Goal: Transaction & Acquisition: Purchase product/service

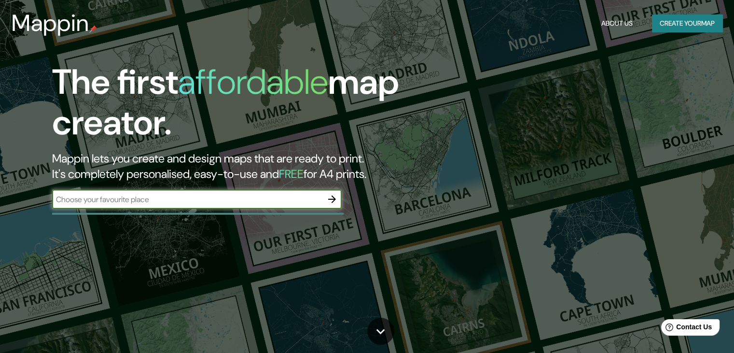
click at [278, 198] on input "text" at bounding box center [187, 199] width 270 height 11
type input "rua [PERSON_NAME]"
click at [661, 16] on button "Create your map" at bounding box center [687, 23] width 71 height 18
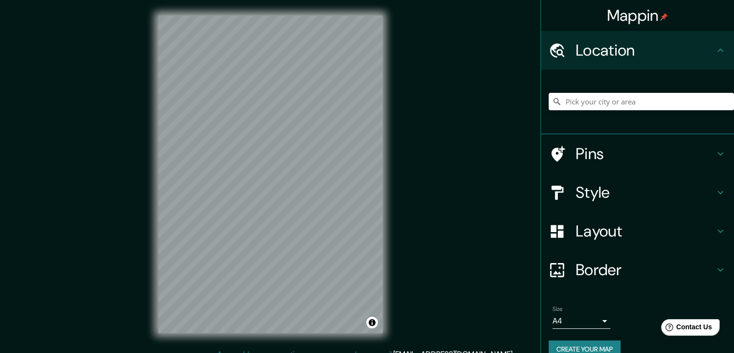
click at [639, 50] on h4 "Location" at bounding box center [645, 50] width 139 height 19
click at [641, 97] on input "Pick your city or area" at bounding box center [641, 101] width 185 height 17
drag, startPoint x: 671, startPoint y: 99, endPoint x: 529, endPoint y: 98, distance: 141.5
click at [529, 98] on div "Mappin Location [GEOGRAPHIC_DATA], [GEOGRAPHIC_DATA], [GEOGRAPHIC_DATA] Pins St…" at bounding box center [367, 182] width 734 height 364
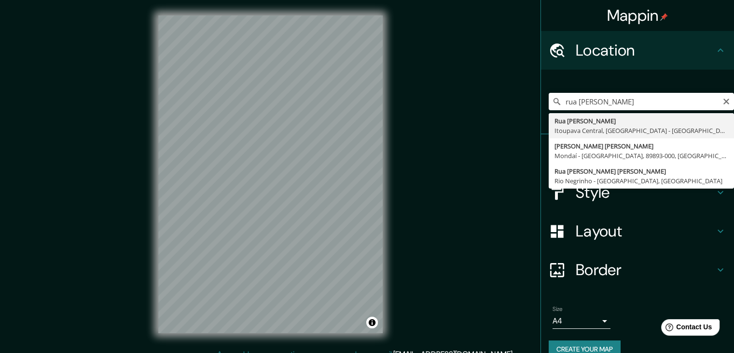
type input "Rua [PERSON_NAME], [GEOGRAPHIC_DATA], [GEOGRAPHIC_DATA] - [GEOGRAPHIC_DATA], 89…"
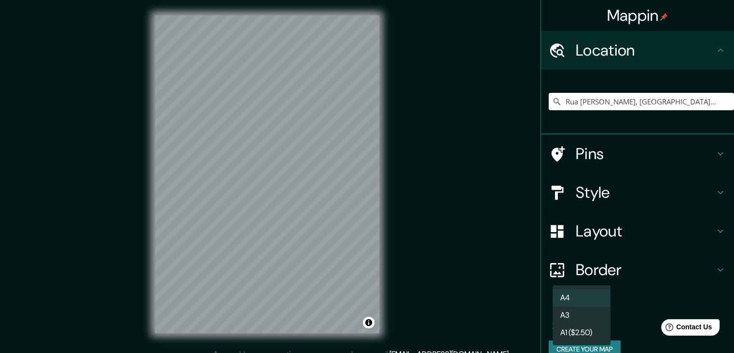
click at [593, 319] on body "Mappin Location [STREET_ADDRESS][PERSON_NAME] Pins Style Layout Border Choose a…" at bounding box center [367, 176] width 734 height 353
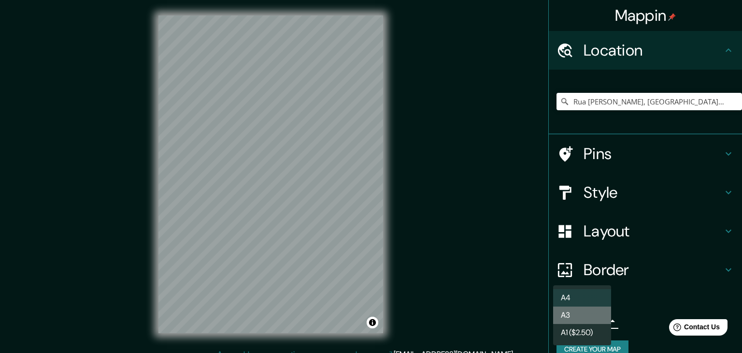
click at [596, 317] on li "A3" at bounding box center [582, 314] width 58 height 17
type input "a4"
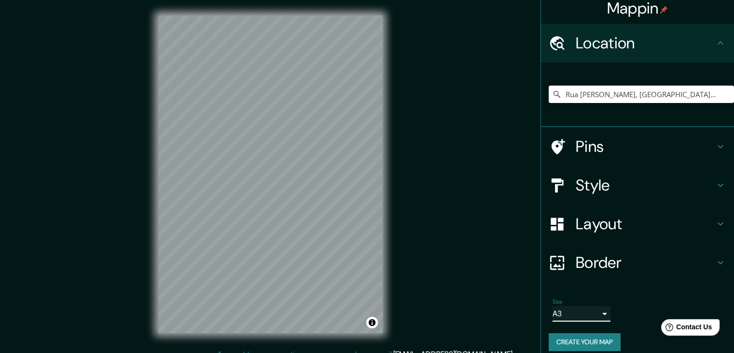
scroll to position [16, 0]
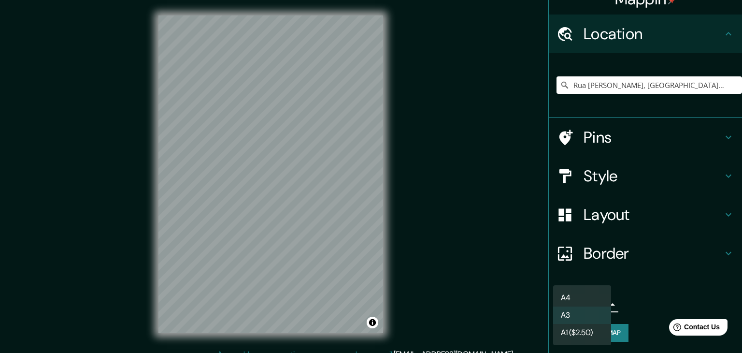
click at [601, 298] on body "Mappin Location [STREET_ADDRESS][PERSON_NAME] Pins Style Layout Border Choose a…" at bounding box center [371, 176] width 742 height 353
click at [579, 313] on li "A3" at bounding box center [582, 314] width 58 height 17
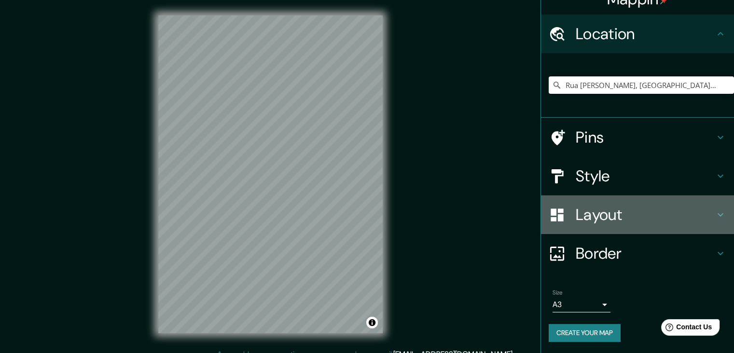
click at [628, 207] on h4 "Layout" at bounding box center [645, 214] width 139 height 19
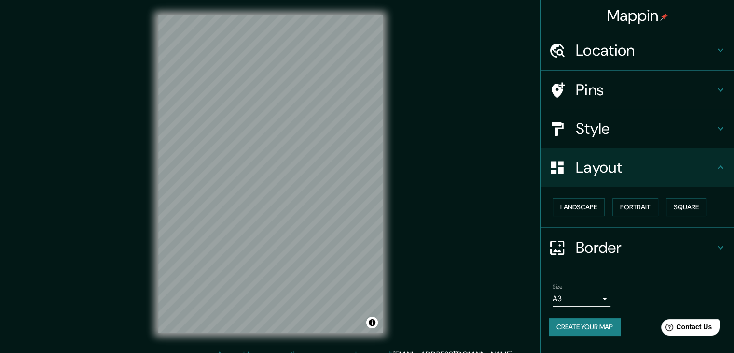
scroll to position [0, 0]
click at [600, 206] on button "Landscape" at bounding box center [579, 207] width 52 height 18
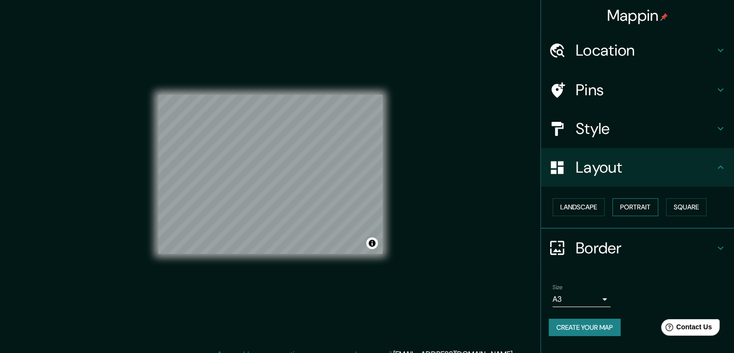
click at [640, 203] on button "Portrait" at bounding box center [636, 207] width 46 height 18
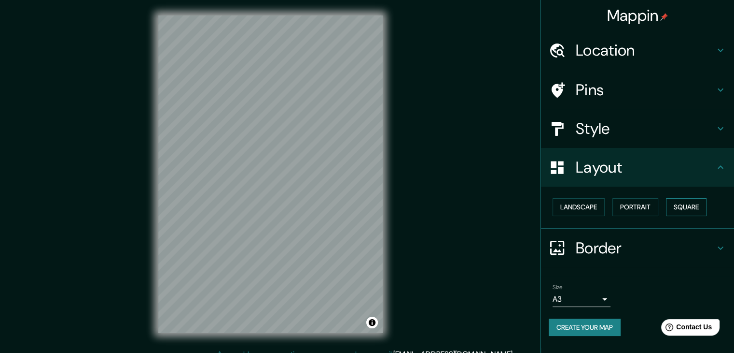
click at [682, 203] on button "Square" at bounding box center [686, 207] width 41 height 18
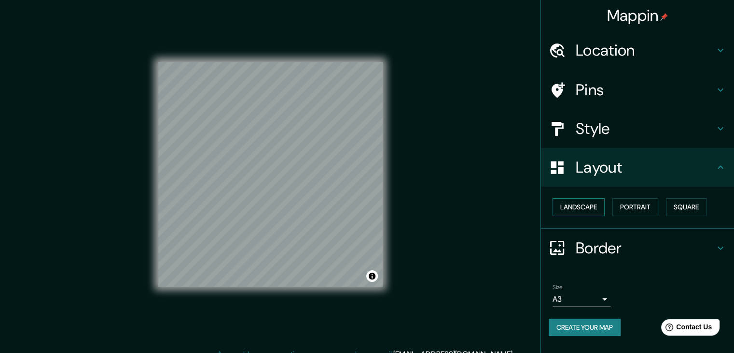
click at [599, 205] on button "Landscape" at bounding box center [579, 207] width 52 height 18
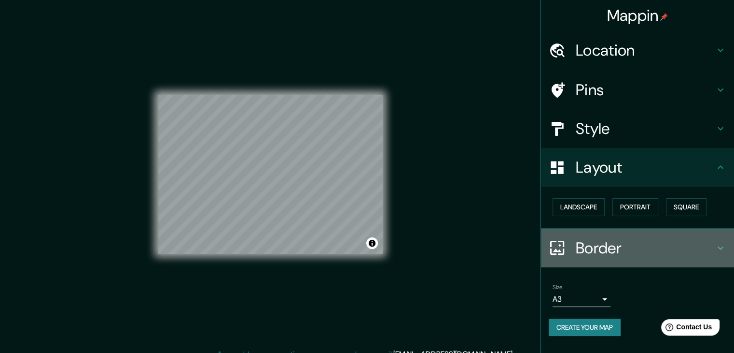
click at [688, 235] on div "Border" at bounding box center [637, 247] width 193 height 39
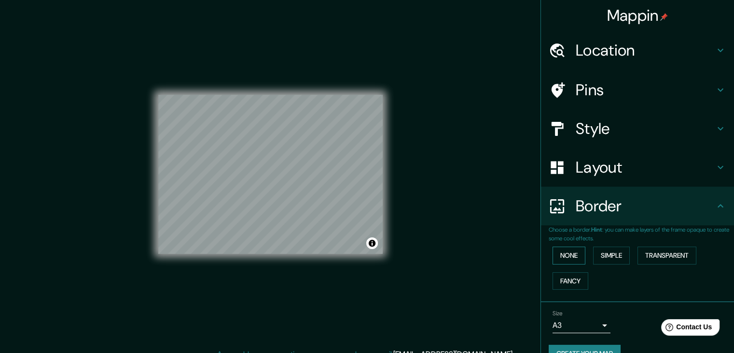
click at [575, 252] on button "None" at bounding box center [569, 255] width 33 height 18
click at [594, 253] on button "Simple" at bounding box center [611, 255] width 37 height 18
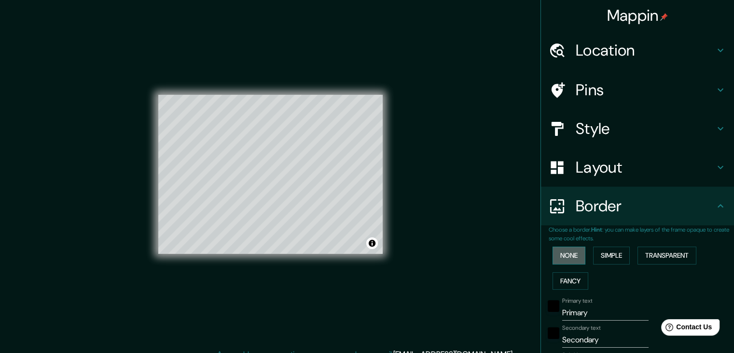
click at [572, 255] on button "None" at bounding box center [569, 255] width 33 height 18
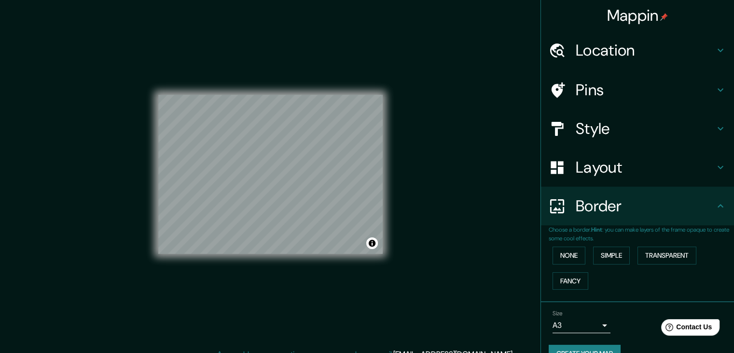
click at [639, 131] on h4 "Style" at bounding box center [645, 128] width 139 height 19
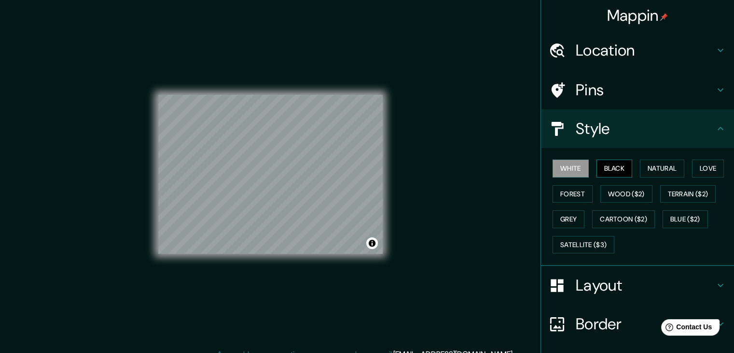
click at [602, 168] on button "Black" at bounding box center [615, 168] width 36 height 18
click at [651, 166] on button "Natural" at bounding box center [662, 168] width 44 height 18
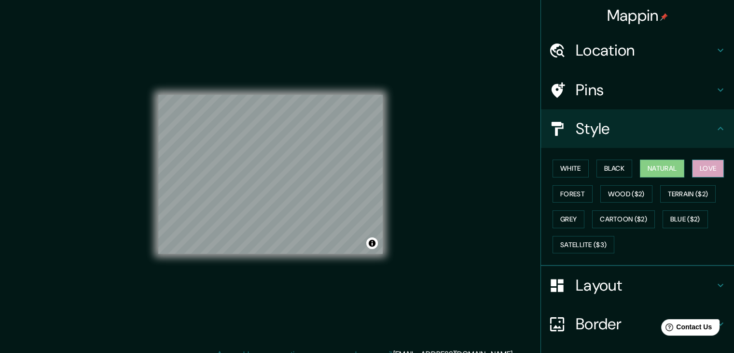
click at [696, 162] on button "Love" at bounding box center [708, 168] width 32 height 18
click at [575, 190] on button "Forest" at bounding box center [573, 194] width 40 height 18
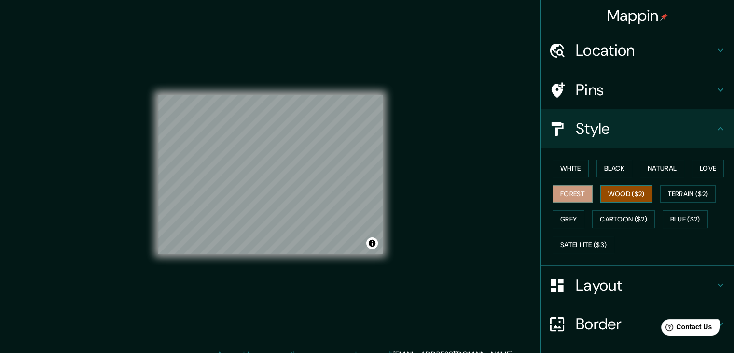
click at [602, 189] on button "Wood ($2)" at bounding box center [627, 194] width 52 height 18
click at [561, 213] on button "Grey" at bounding box center [569, 219] width 32 height 18
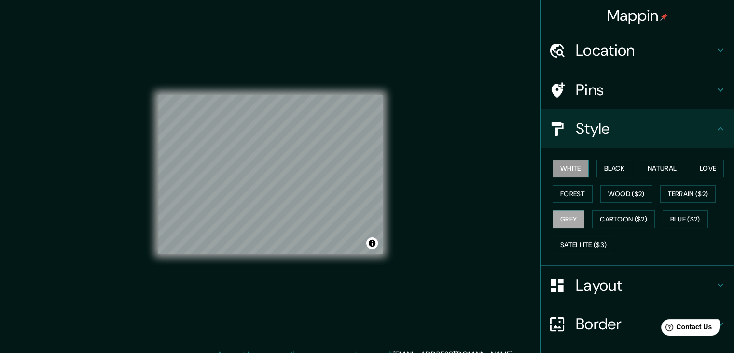
click at [570, 170] on button "White" at bounding box center [571, 168] width 36 height 18
click at [703, 85] on h4 "Pins" at bounding box center [645, 89] width 139 height 19
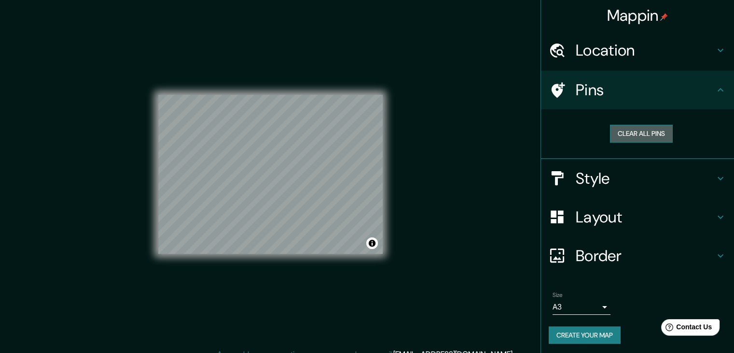
click at [644, 134] on button "Clear all pins" at bounding box center [641, 134] width 63 height 18
click at [549, 85] on icon at bounding box center [557, 90] width 17 height 17
drag, startPoint x: 244, startPoint y: 199, endPoint x: 248, endPoint y: 196, distance: 5.5
click at [248, 196] on div at bounding box center [250, 197] width 8 height 8
click at [610, 130] on button "Clear all pins" at bounding box center [641, 134] width 63 height 18
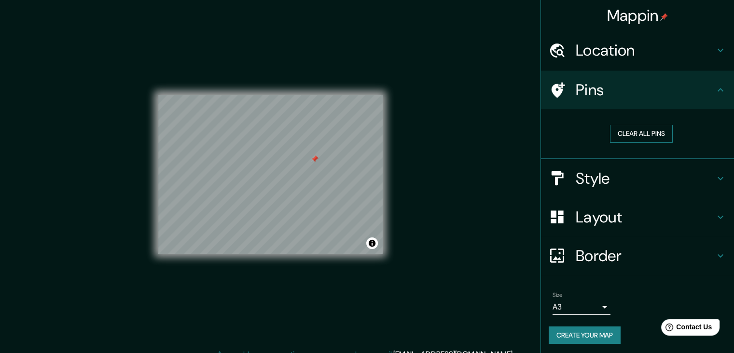
click at [652, 127] on button "Clear all pins" at bounding box center [641, 134] width 63 height 18
